Goal: Task Accomplishment & Management: Manage account settings

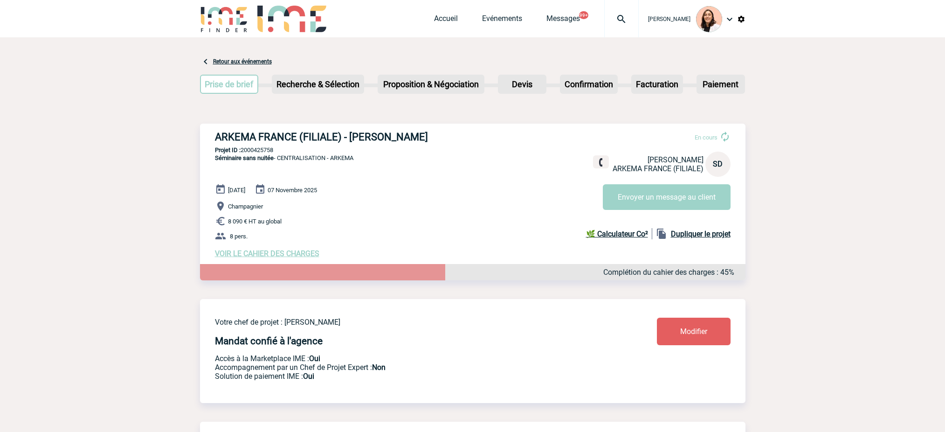
scroll to position [124, 0]
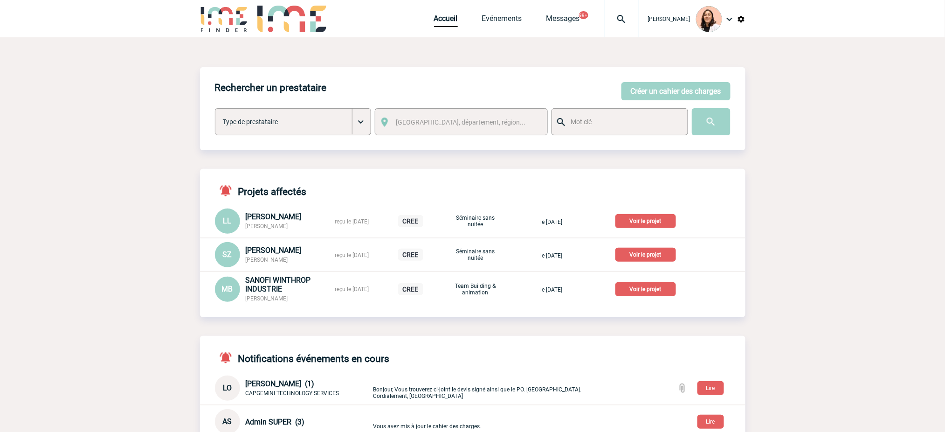
click at [616, 15] on img at bounding box center [622, 19] width 34 height 11
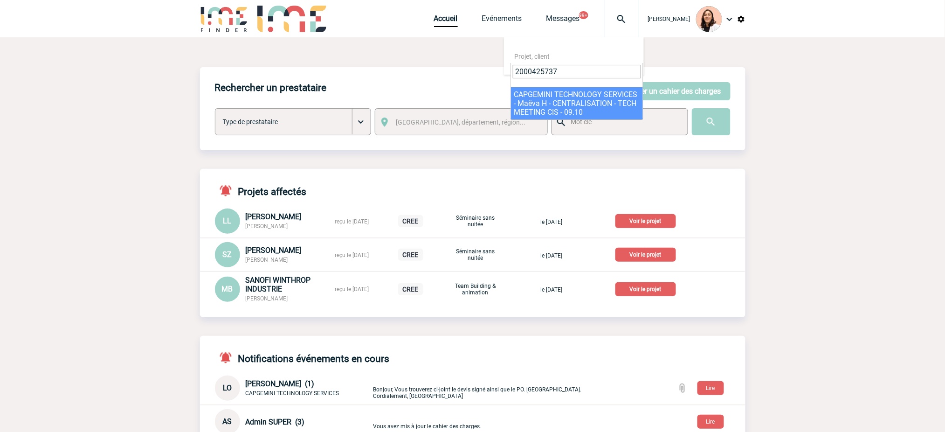
type input "2000425737"
select select "25238"
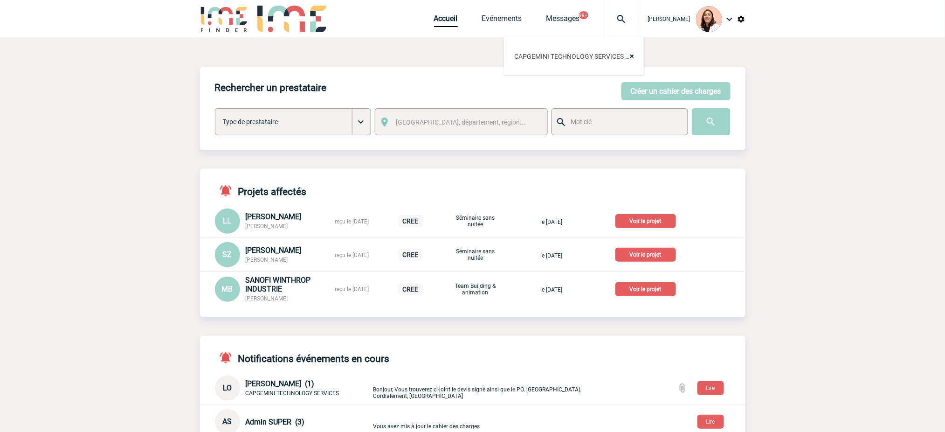
scroll to position [62, 0]
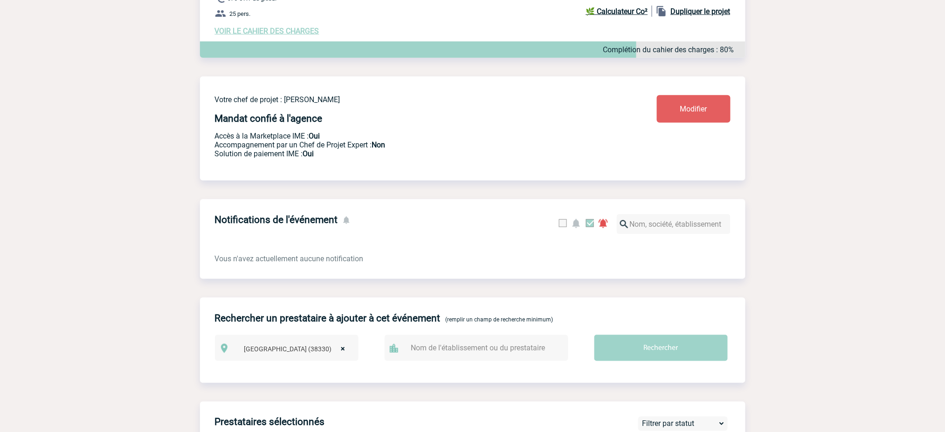
scroll to position [373, 0]
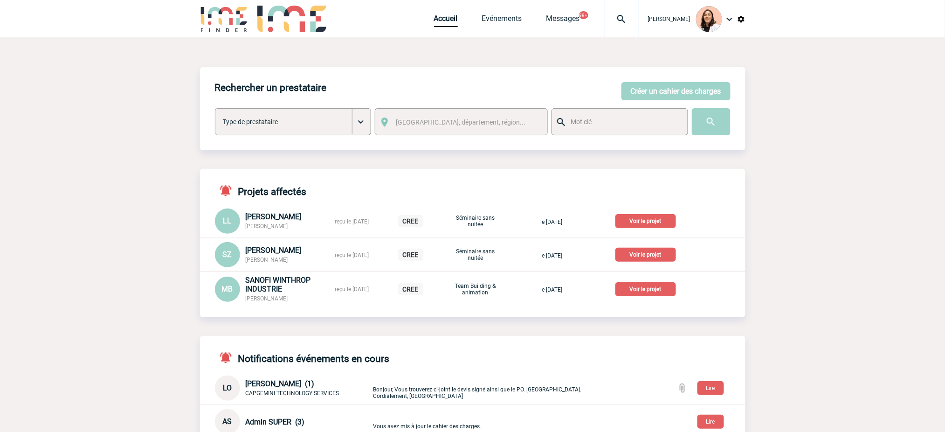
click at [620, 17] on img at bounding box center [622, 19] width 34 height 11
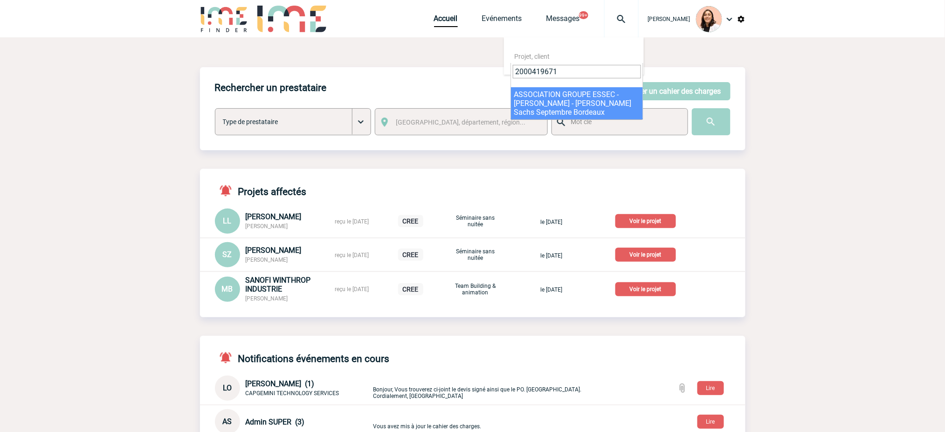
type input "2000419671"
select select "19172"
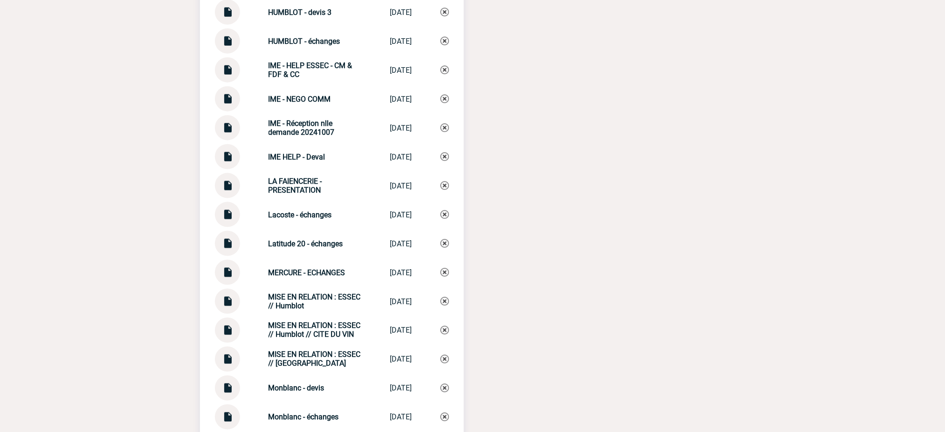
scroll to position [2922, 0]
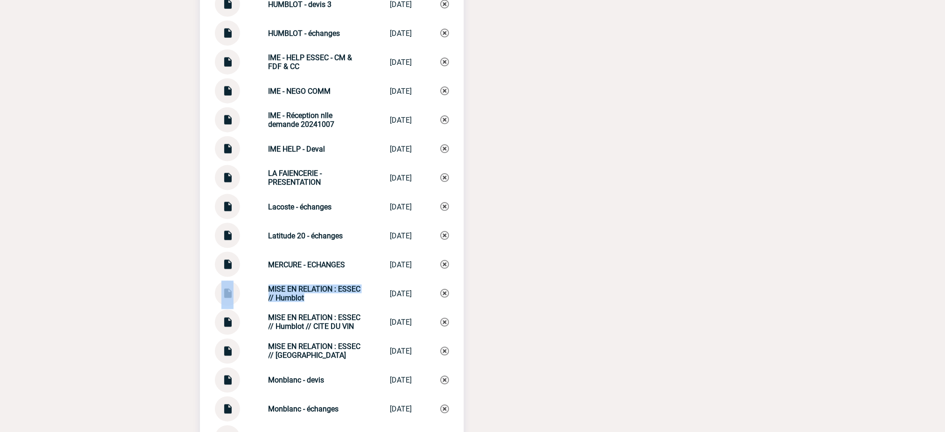
drag, startPoint x: 313, startPoint y: 288, endPoint x: 227, endPoint y: 274, distance: 87.5
click at [227, 281] on div "MISE EN RELATION : ESSEC // Humblot MISE EN RELATIO... 25/09/2025" at bounding box center [332, 293] width 234 height 25
click at [303, 294] on div "MISE EN RELATION : ESSEC // Humblot MISE EN RELATIO... 25/09/2025" at bounding box center [332, 293] width 234 height 25
drag, startPoint x: 308, startPoint y: 294, endPoint x: 257, endPoint y: 279, distance: 53.9
click at [257, 281] on div "MISE EN RELATION : ESSEC // Humblot MISE EN RELATIO... 25/09/2025" at bounding box center [332, 293] width 234 height 25
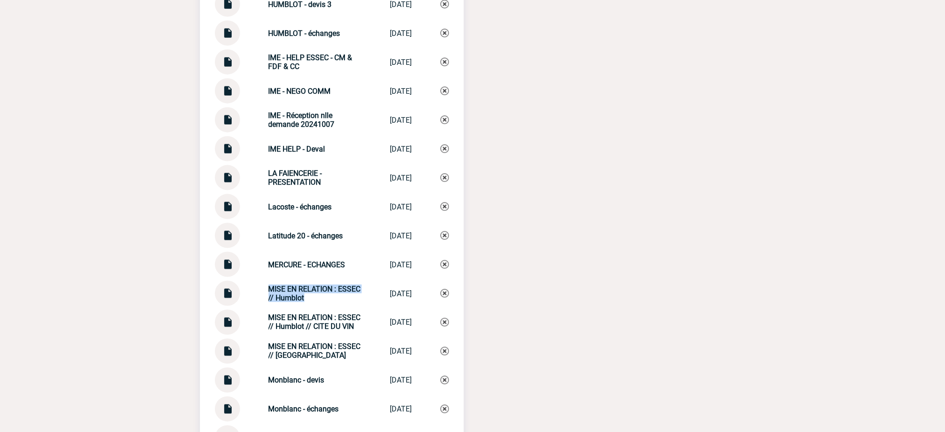
copy strong "MISE EN RELATION : ESSEC // Humblot"
click at [444, 289] on img at bounding box center [445, 293] width 8 height 8
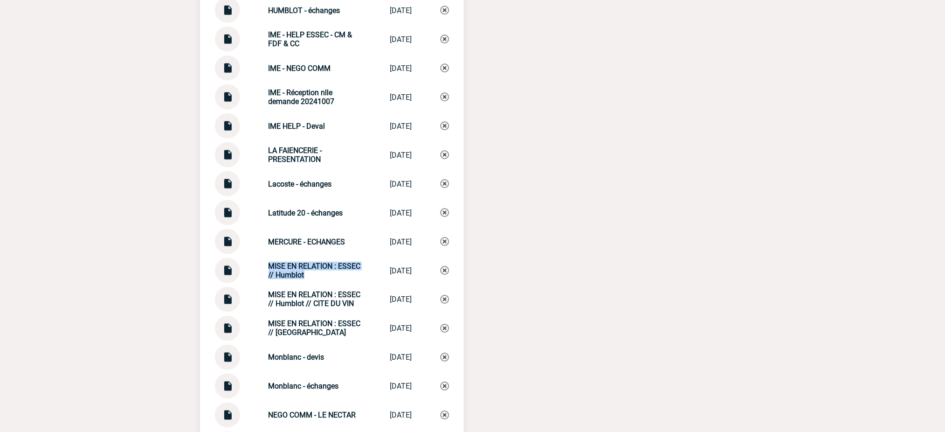
scroll to position [2985, 0]
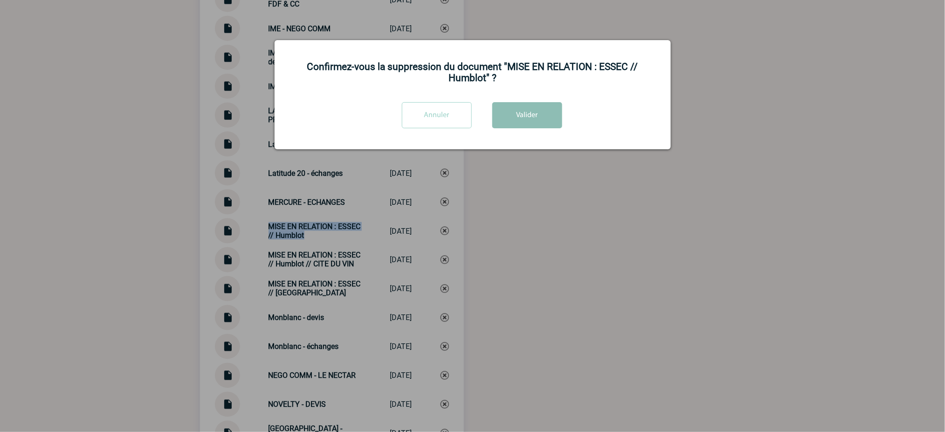
click at [535, 123] on button "Valider" at bounding box center [528, 115] width 70 height 26
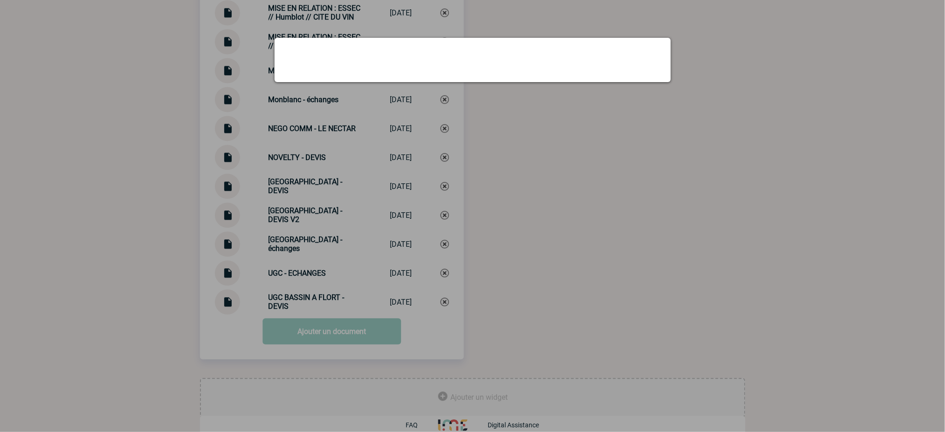
scroll to position [3203, 0]
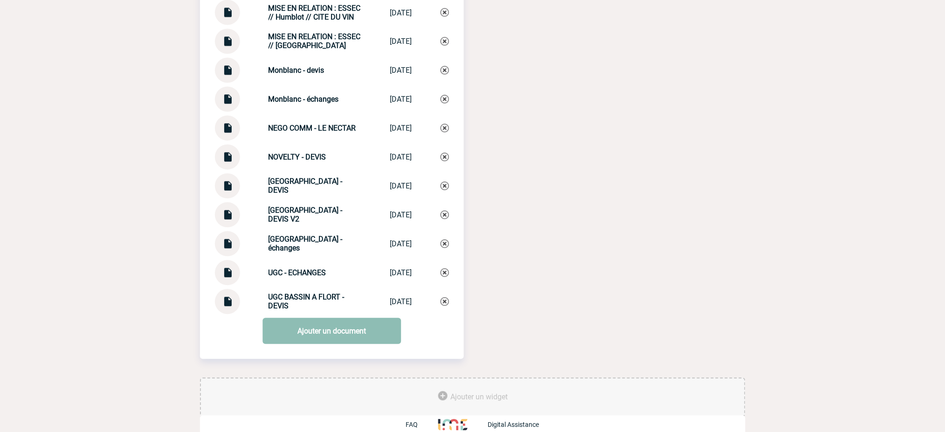
click at [340, 319] on link "Ajouter un document" at bounding box center [332, 331] width 139 height 26
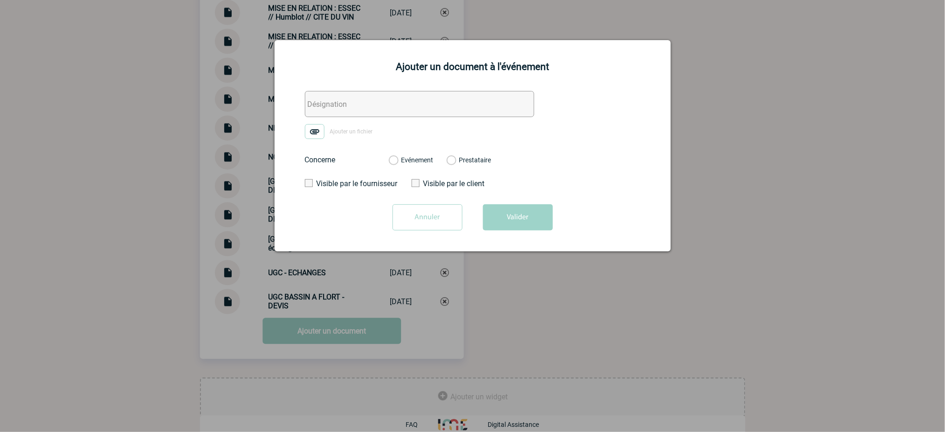
drag, startPoint x: 439, startPoint y: 109, endPoint x: 427, endPoint y: 113, distance: 12.7
click at [439, 109] on input "text" at bounding box center [419, 104] width 229 height 26
paste input "MISE EN RELATION : ESSEC // Humblot"
type input "MISE EN RELATION : ESSEC // Humblot"
click at [318, 132] on img at bounding box center [315, 131] width 20 height 15
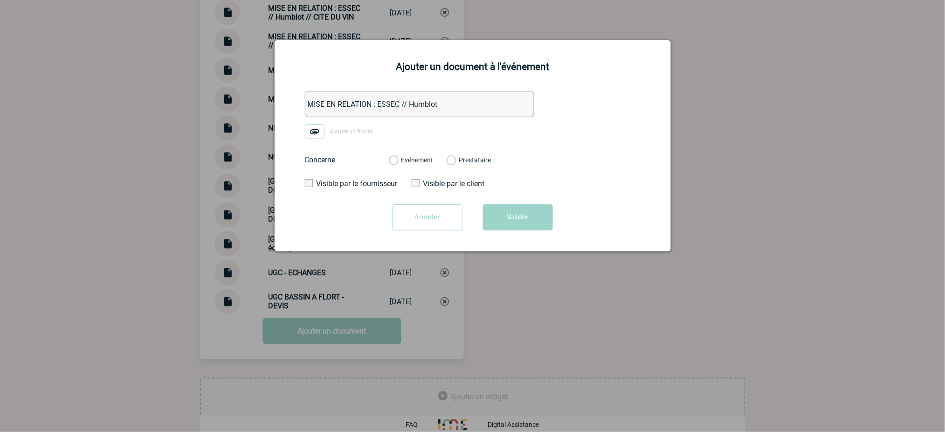
click at [0, 0] on input "Ajouter un fichier" at bounding box center [0, 0] width 0 height 0
click at [398, 159] on label "Evénement" at bounding box center [393, 160] width 9 height 8
click at [0, 0] on input "Evénement" at bounding box center [0, 0] width 0 height 0
drag, startPoint x: 526, startPoint y: 209, endPoint x: 884, endPoint y: 205, distance: 357.7
click at [524, 208] on button "Valider" at bounding box center [518, 217] width 70 height 26
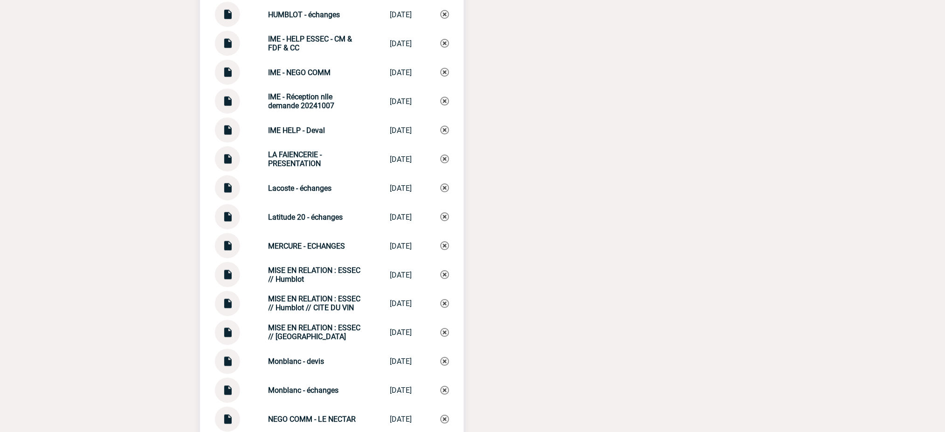
scroll to position [2830, 0]
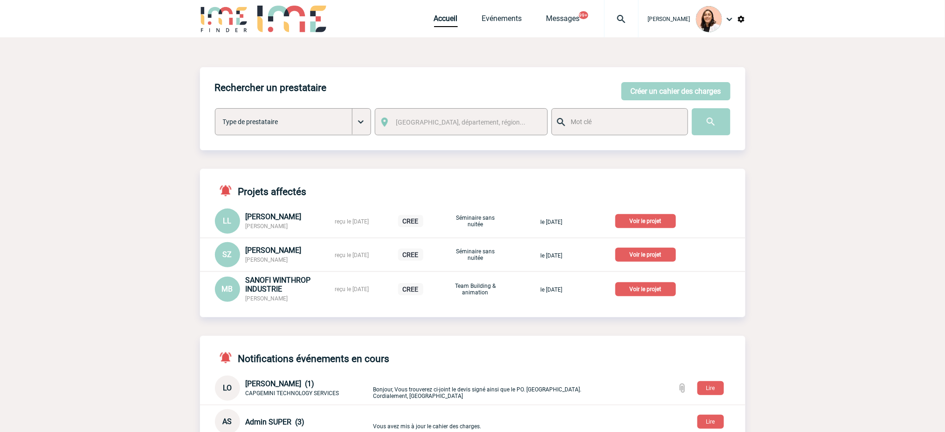
click at [616, 15] on img at bounding box center [622, 19] width 34 height 11
click at [595, 74] on input "search" at bounding box center [577, 72] width 128 height 14
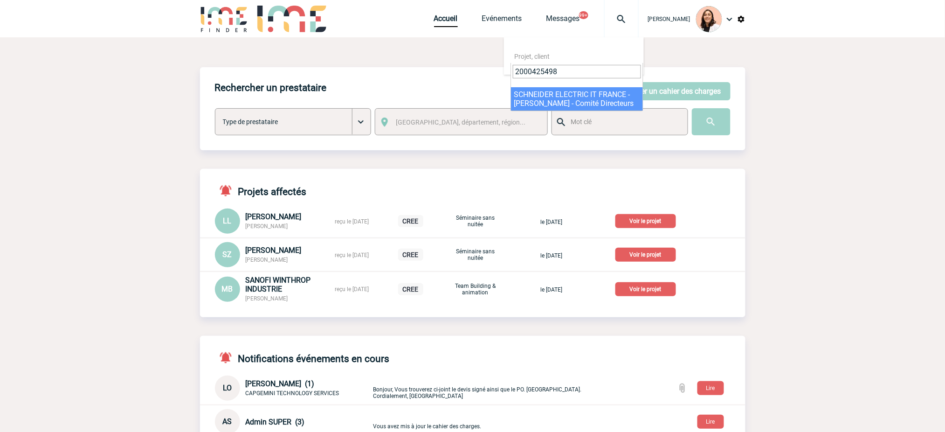
type input "2000425498"
select select "24999"
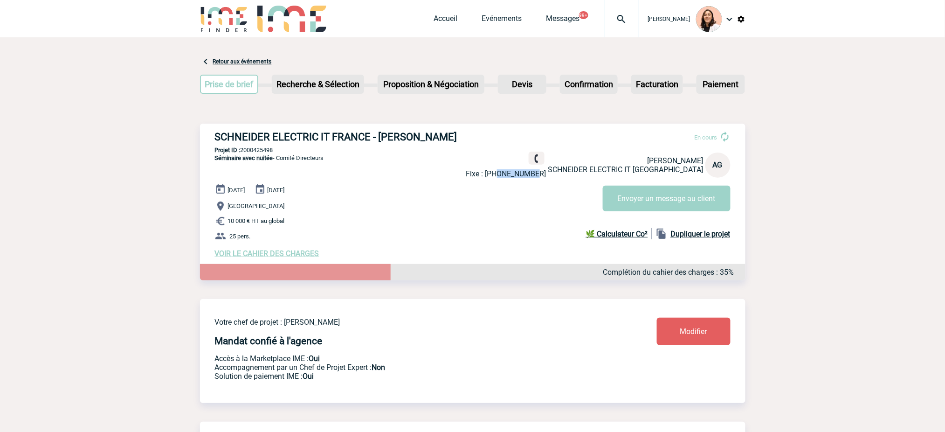
drag, startPoint x: 587, startPoint y: 171, endPoint x: 550, endPoint y: 172, distance: 36.4
click at [547, 172] on p "Fixe : [PHONE_NUMBER]" at bounding box center [506, 173] width 80 height 9
copy p "638688262"
